Goal: Navigation & Orientation: Find specific page/section

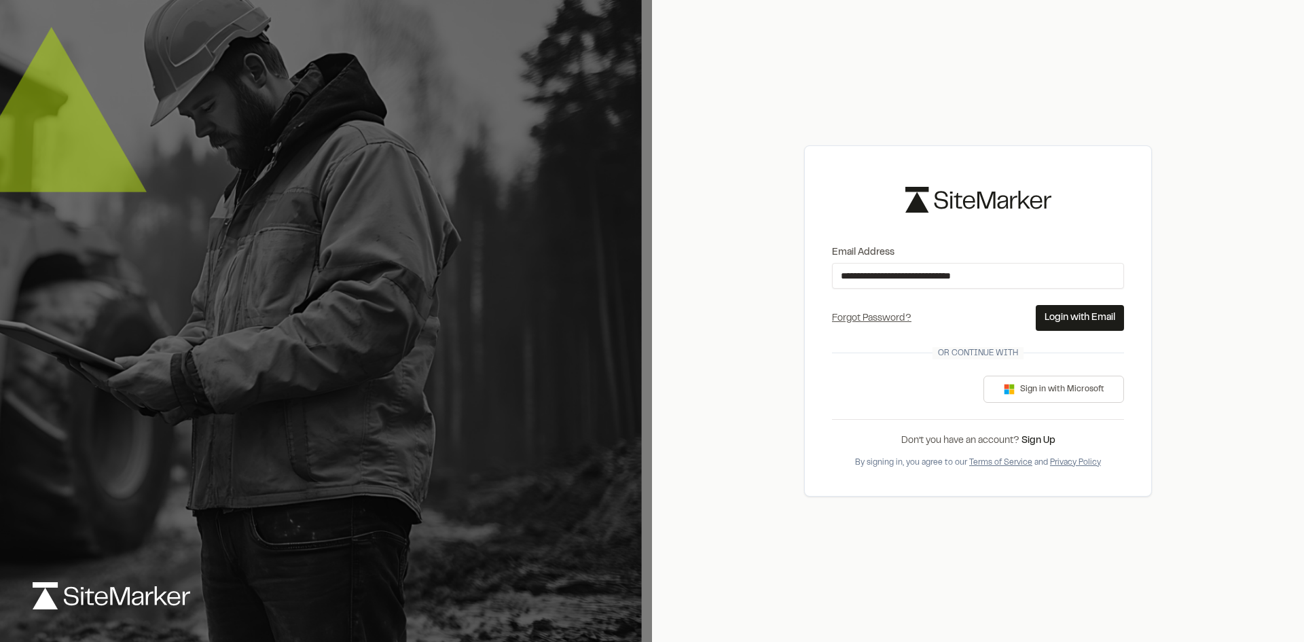
click at [1061, 319] on button "Login with Email" at bounding box center [1079, 318] width 88 height 26
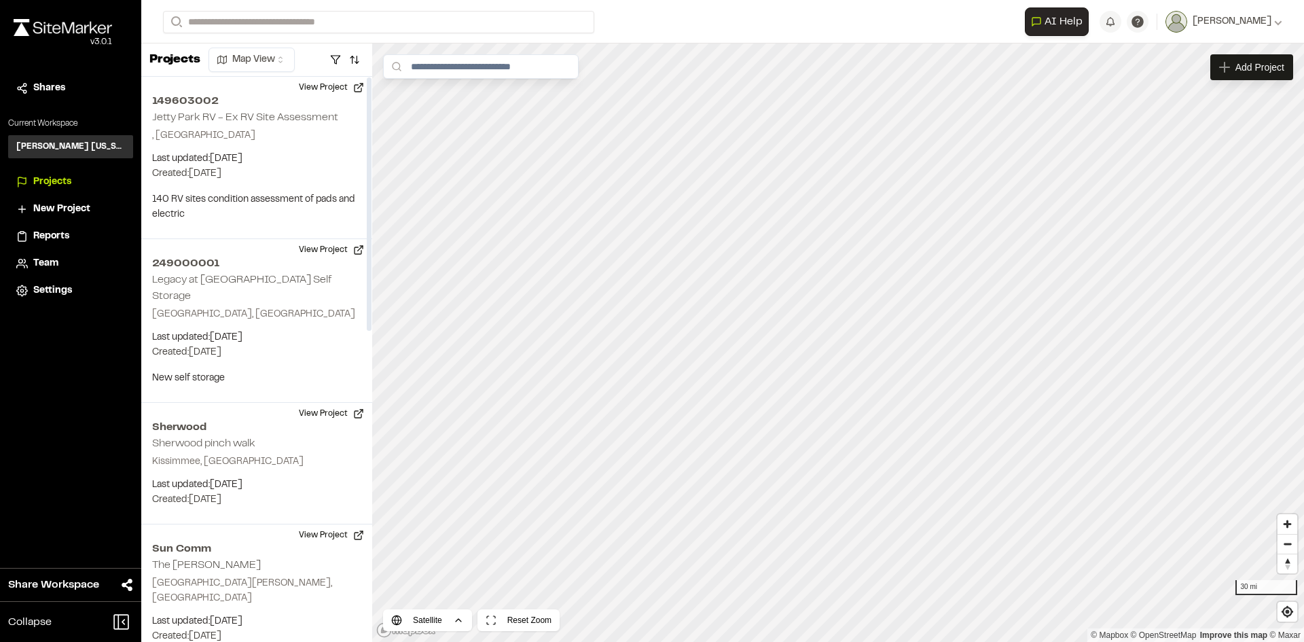
click at [84, 174] on li "Projects" at bounding box center [70, 182] width 125 height 26
click at [46, 178] on span "Projects" at bounding box center [52, 181] width 38 height 15
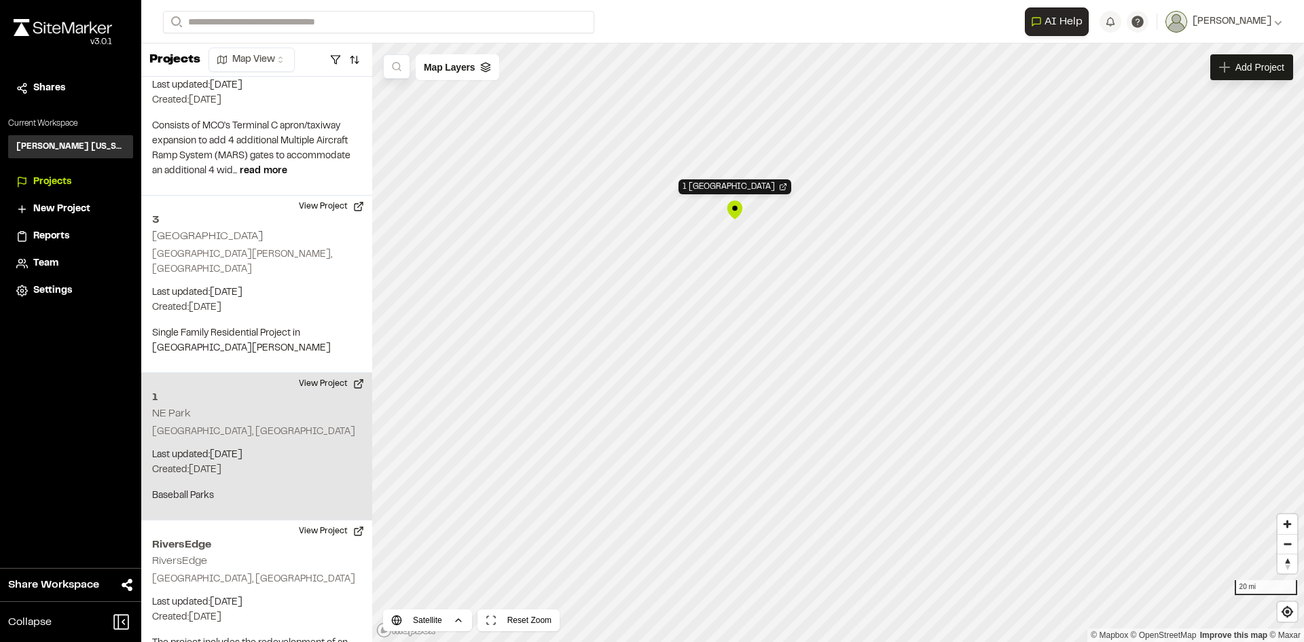
scroll to position [693, 0]
